Goal: Information Seeking & Learning: Learn about a topic

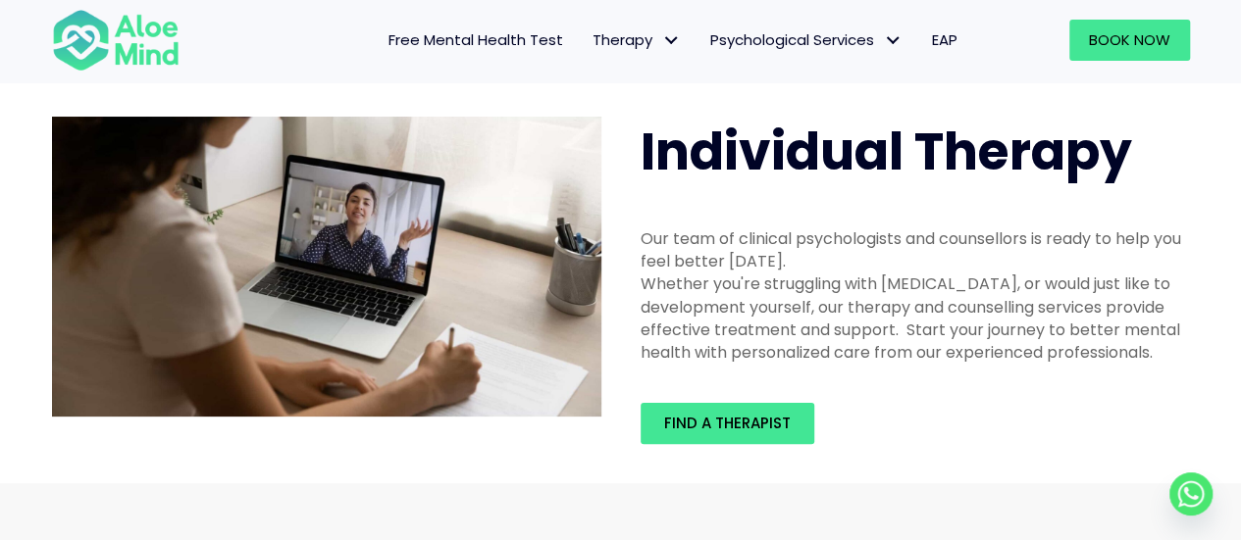
scroll to position [36, 0]
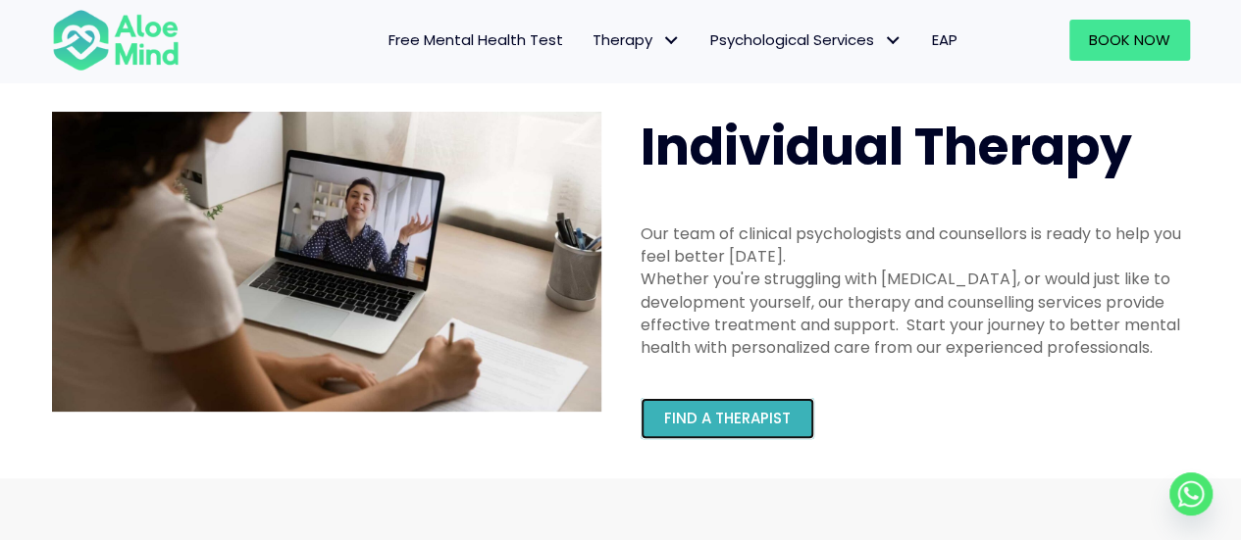
click at [740, 425] on span "Find a therapist" at bounding box center [727, 418] width 127 height 21
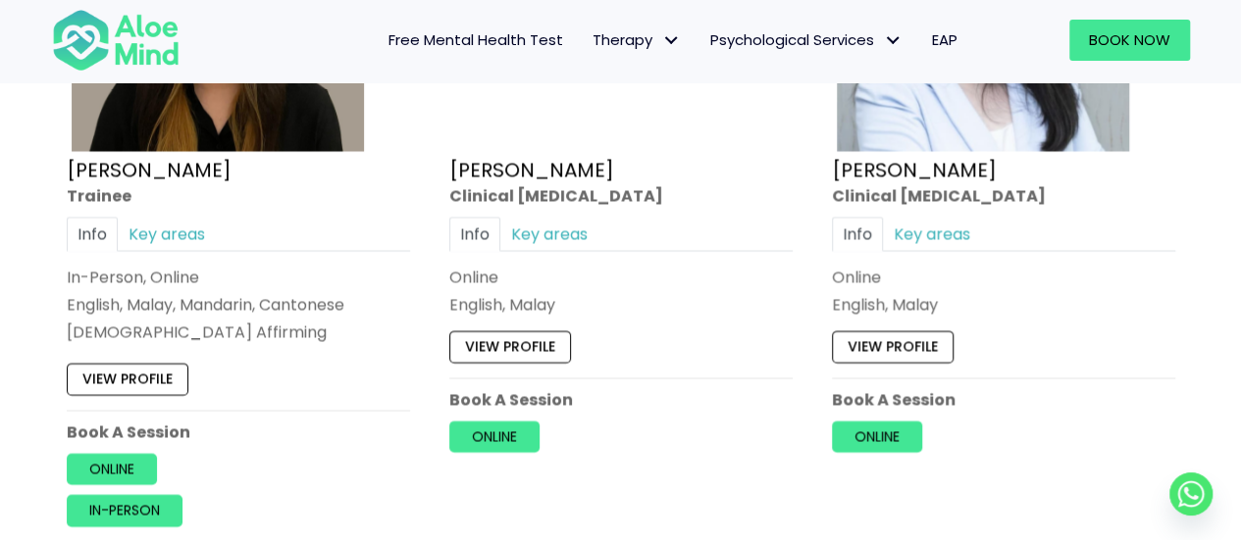
scroll to position [5691, 0]
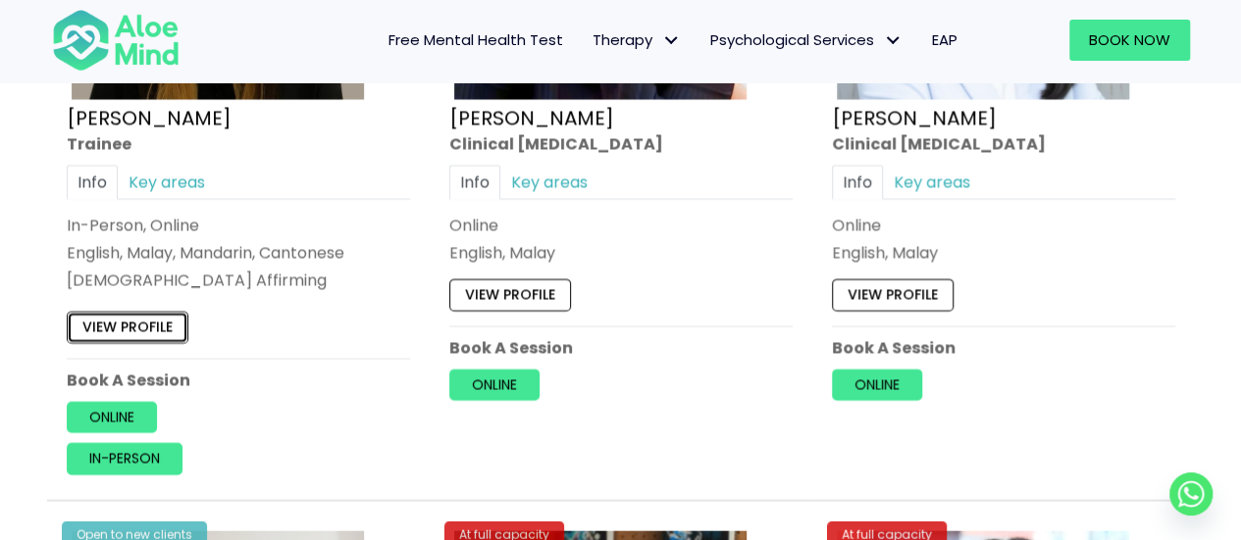
click at [163, 317] on link "View profile" at bounding box center [128, 328] width 122 height 31
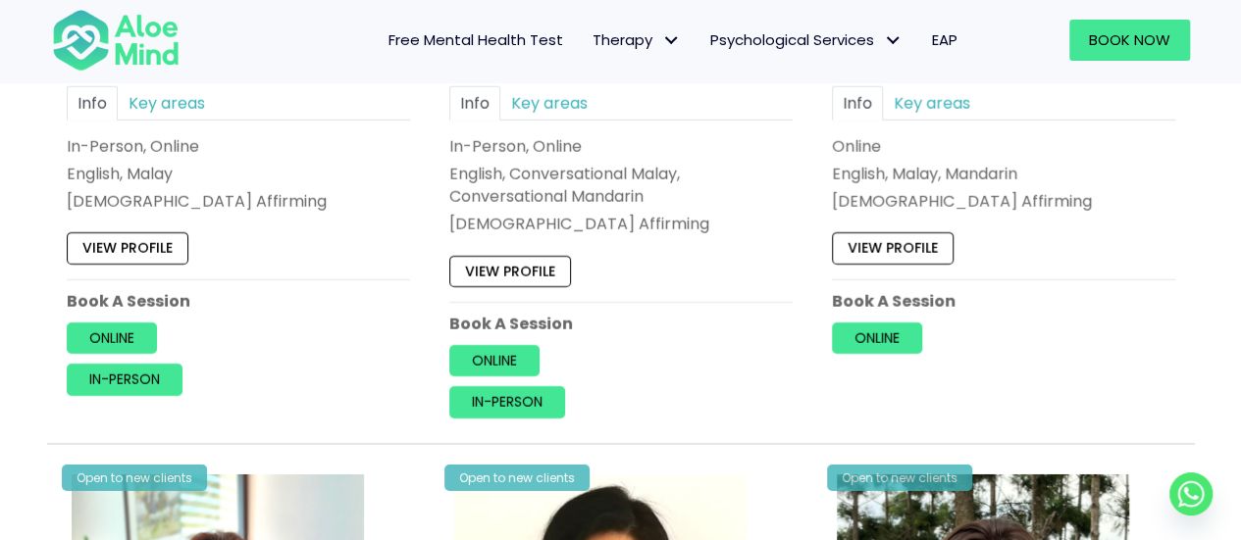
scroll to position [2382, 0]
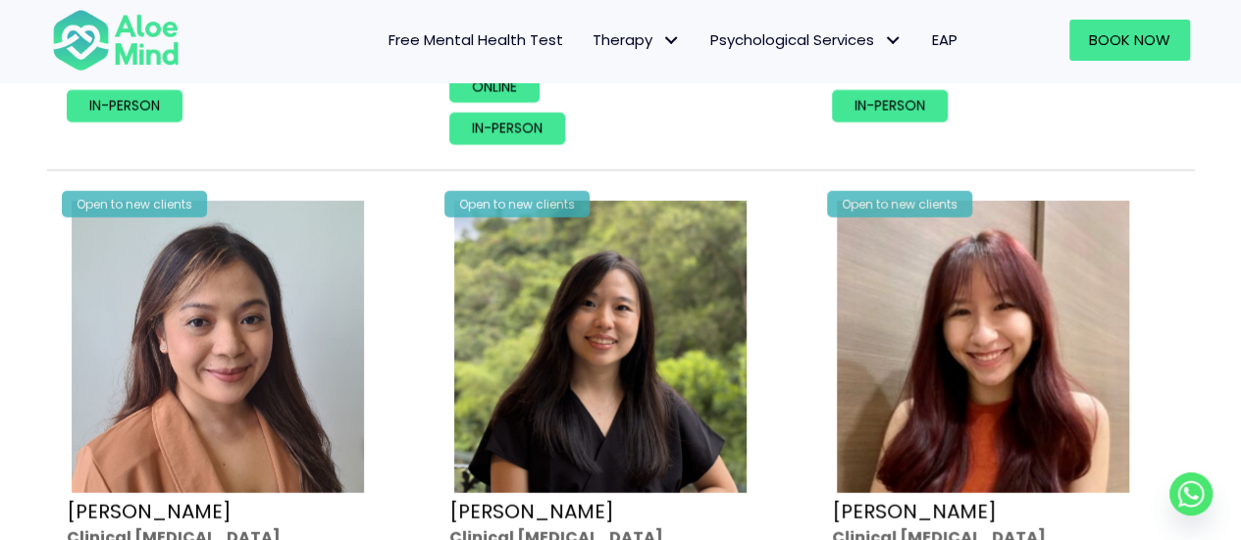
click at [521, 48] on span "Free Mental Health Test" at bounding box center [475, 39] width 175 height 21
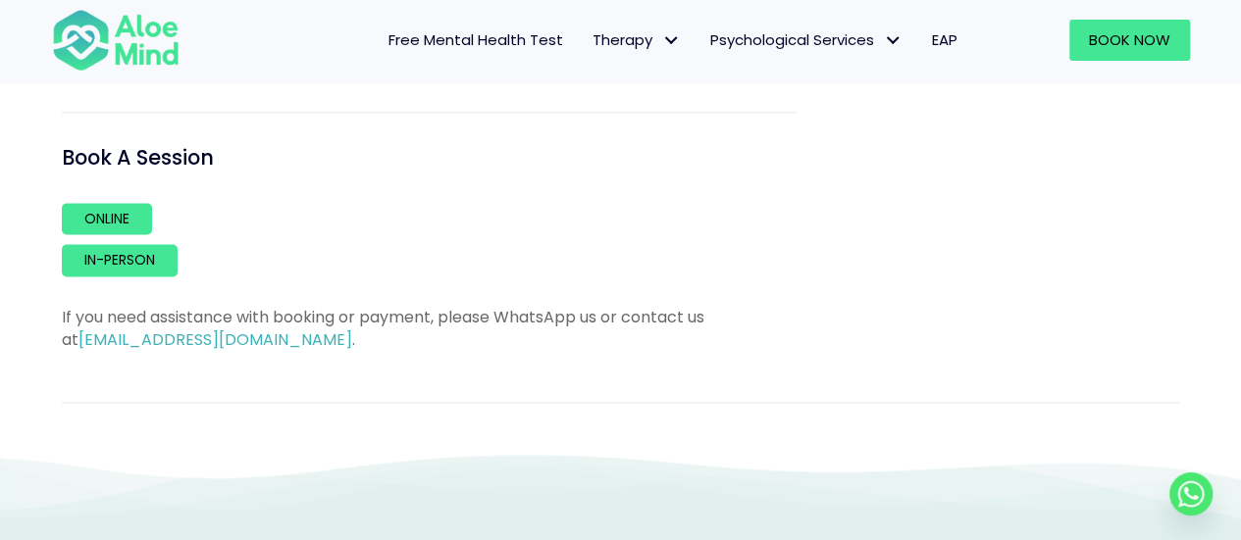
scroll to position [1302, 0]
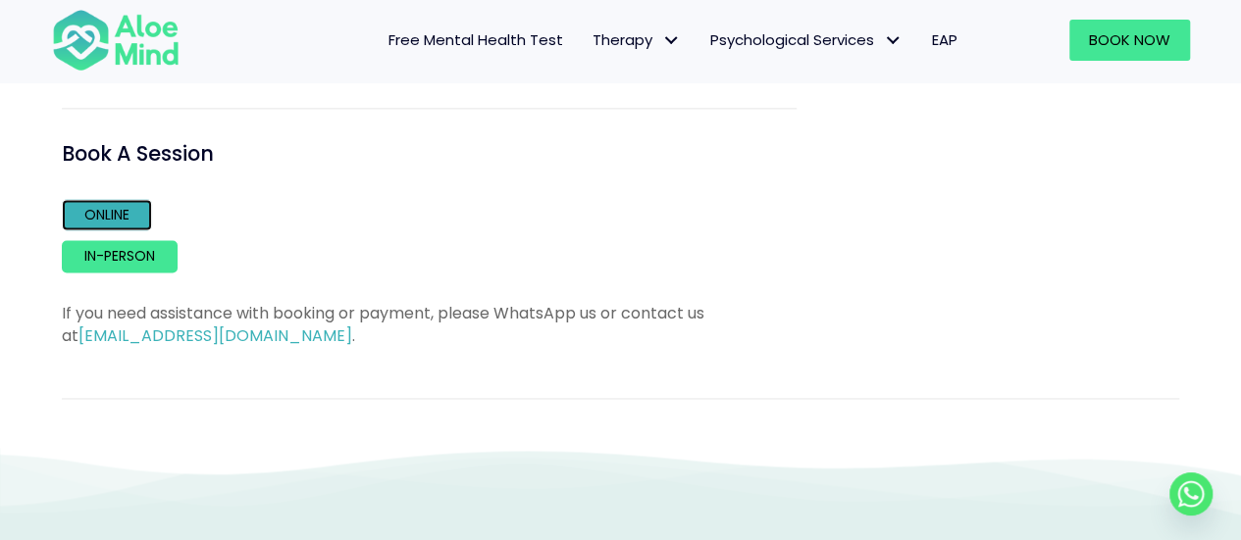
click at [135, 216] on link "Online" at bounding box center [107, 214] width 90 height 31
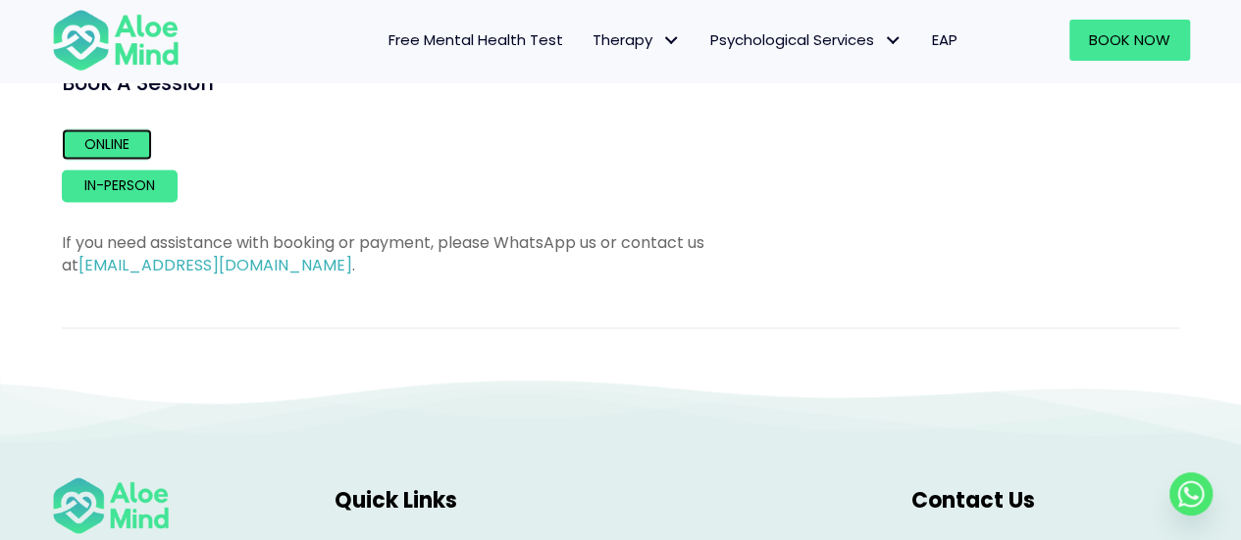
scroll to position [1370, 0]
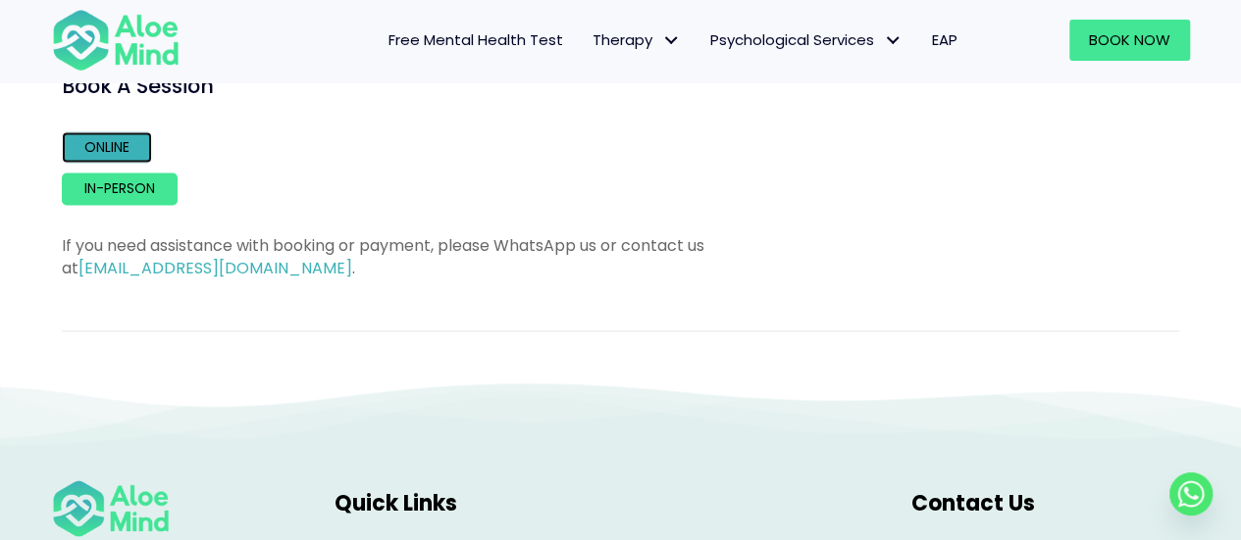
click at [143, 134] on link "Online" at bounding box center [107, 146] width 90 height 31
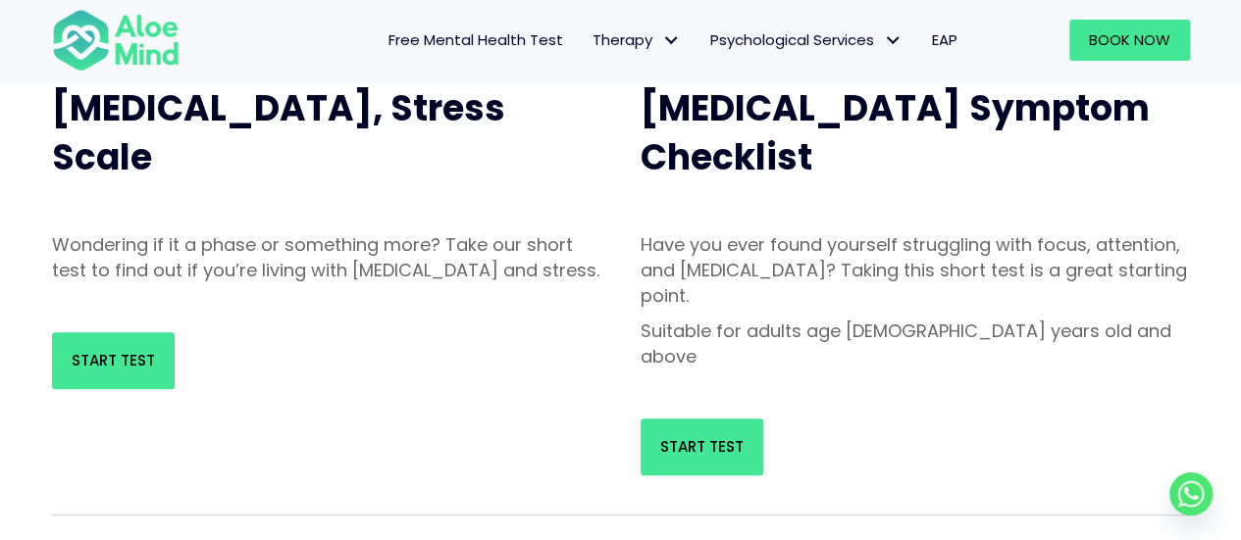
scroll to position [263, 0]
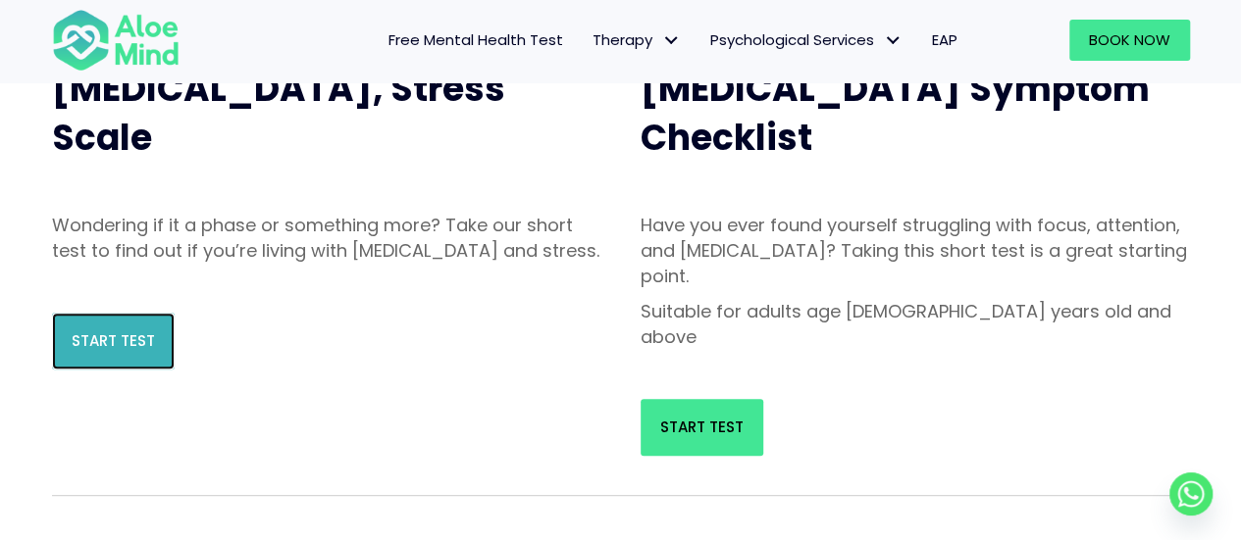
click at [115, 351] on span "Start Test" at bounding box center [113, 340] width 83 height 21
